Goal: Information Seeking & Learning: Find specific fact

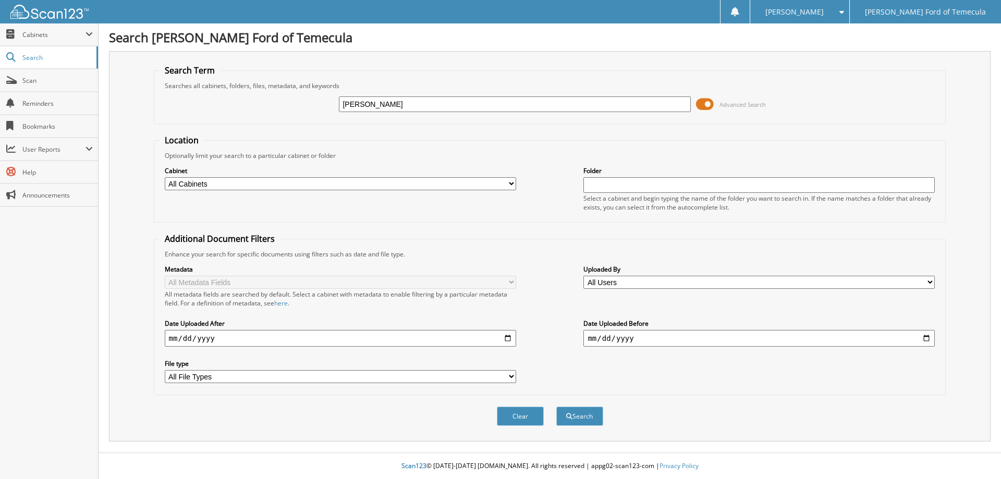
type input "[PERSON_NAME]"
click at [556, 407] on button "Search" at bounding box center [579, 416] width 47 height 19
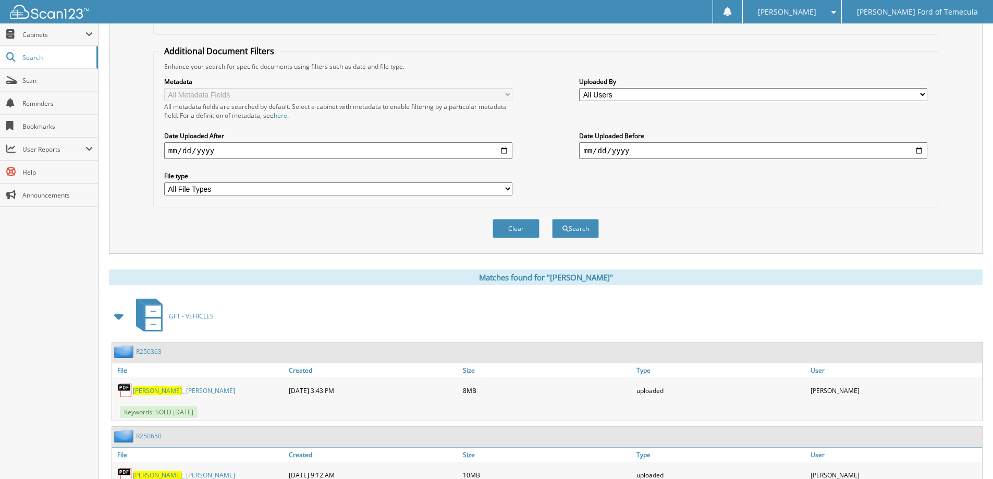
scroll to position [261, 0]
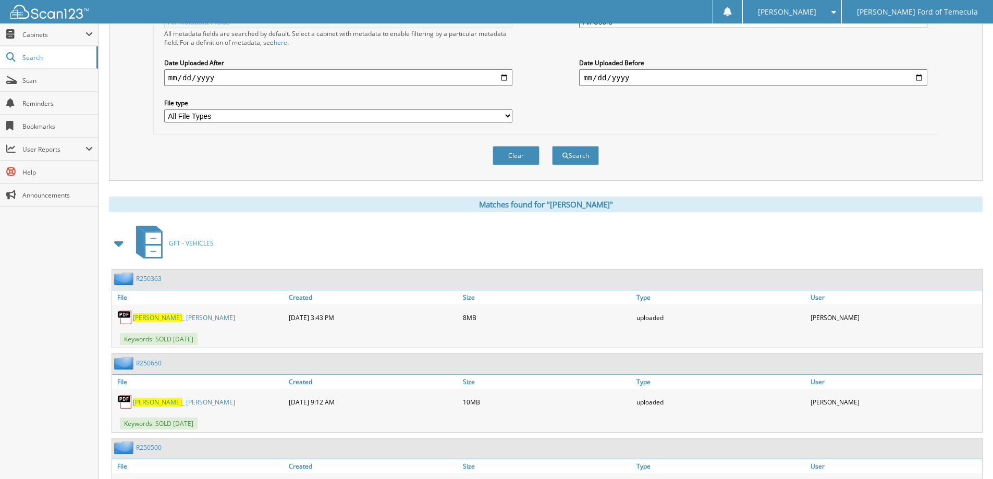
click at [155, 318] on link "[PERSON_NAME] _ [PERSON_NAME]" at bounding box center [184, 317] width 102 height 9
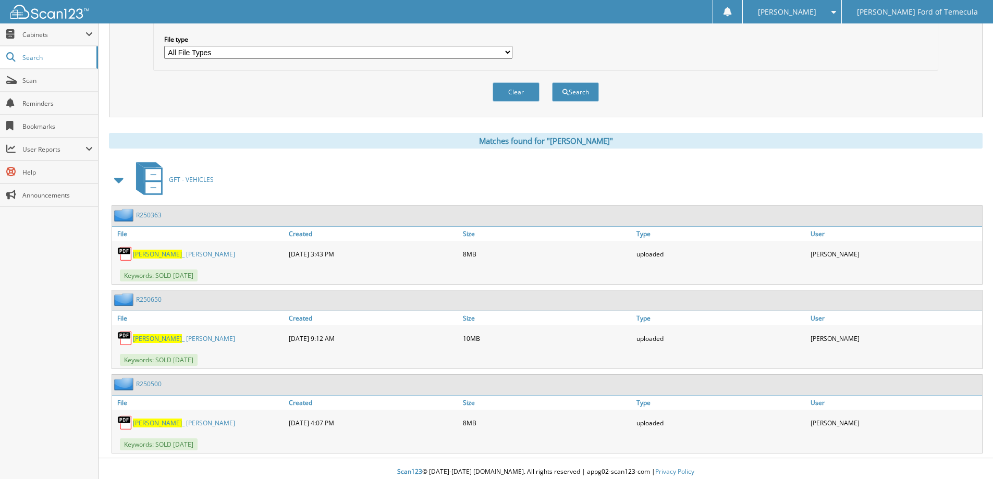
scroll to position [331, 0]
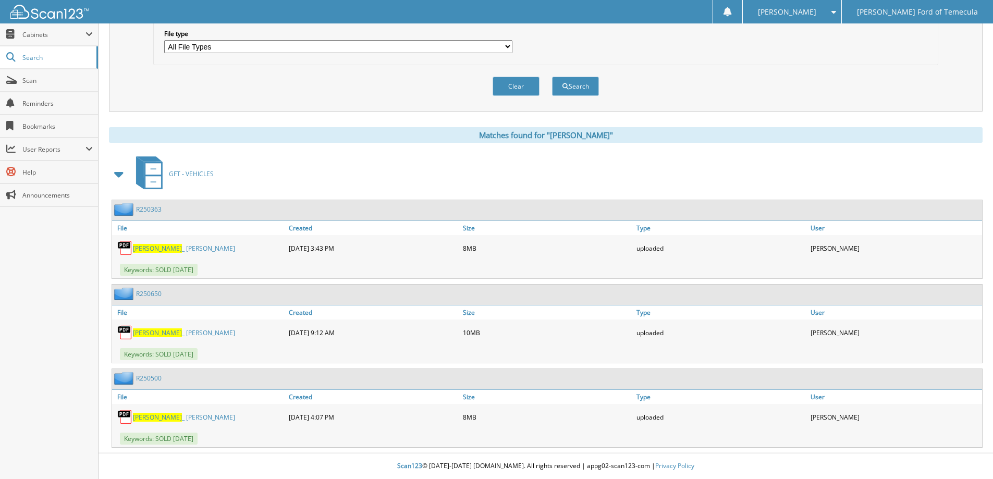
click at [151, 298] on link "R250650" at bounding box center [149, 293] width 26 height 9
